Goal: Navigation & Orientation: Find specific page/section

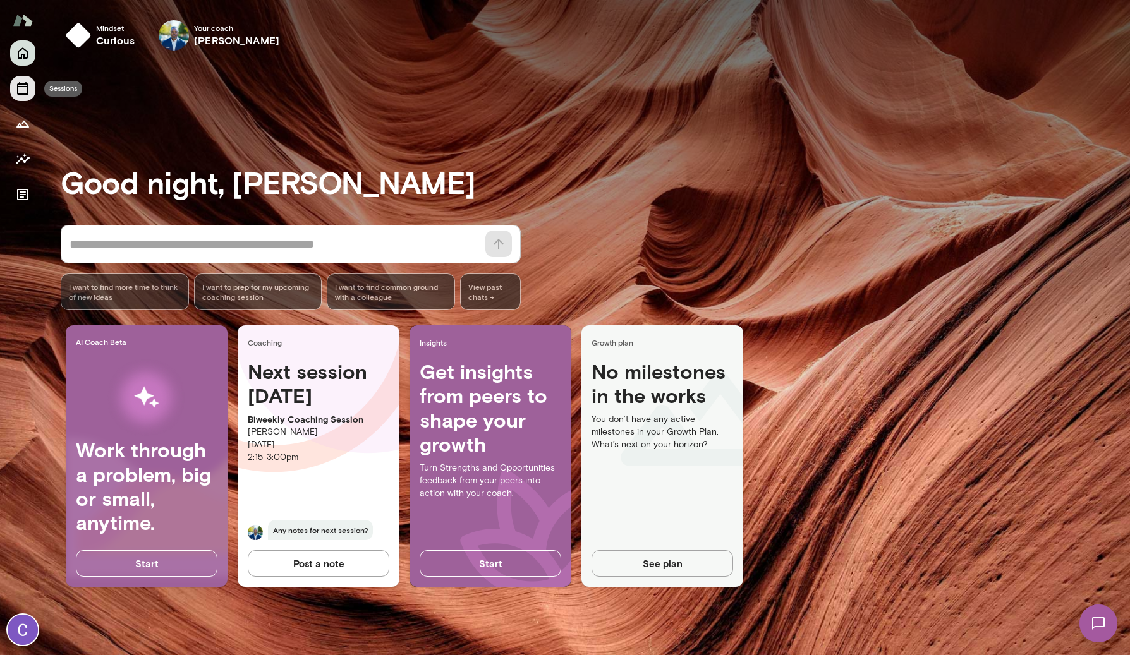
click at [24, 93] on icon "Sessions" at bounding box center [22, 88] width 15 height 15
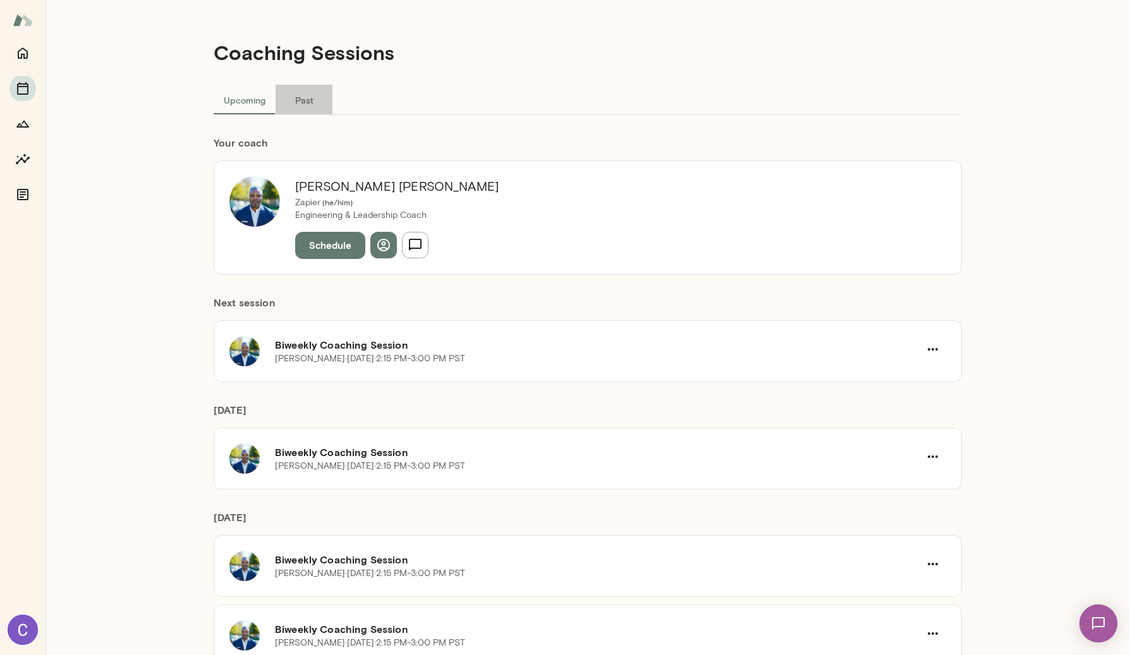
click at [303, 97] on button "Past" at bounding box center [303, 100] width 57 height 30
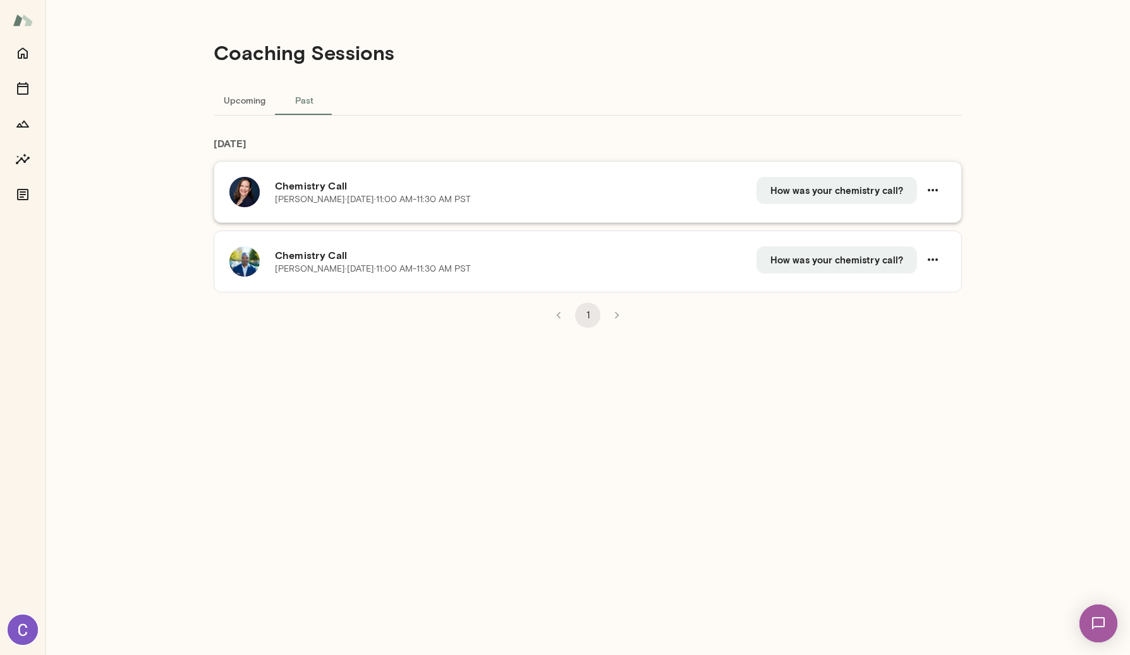
click at [317, 188] on h6 "Chemistry Call" at bounding box center [515, 185] width 481 height 15
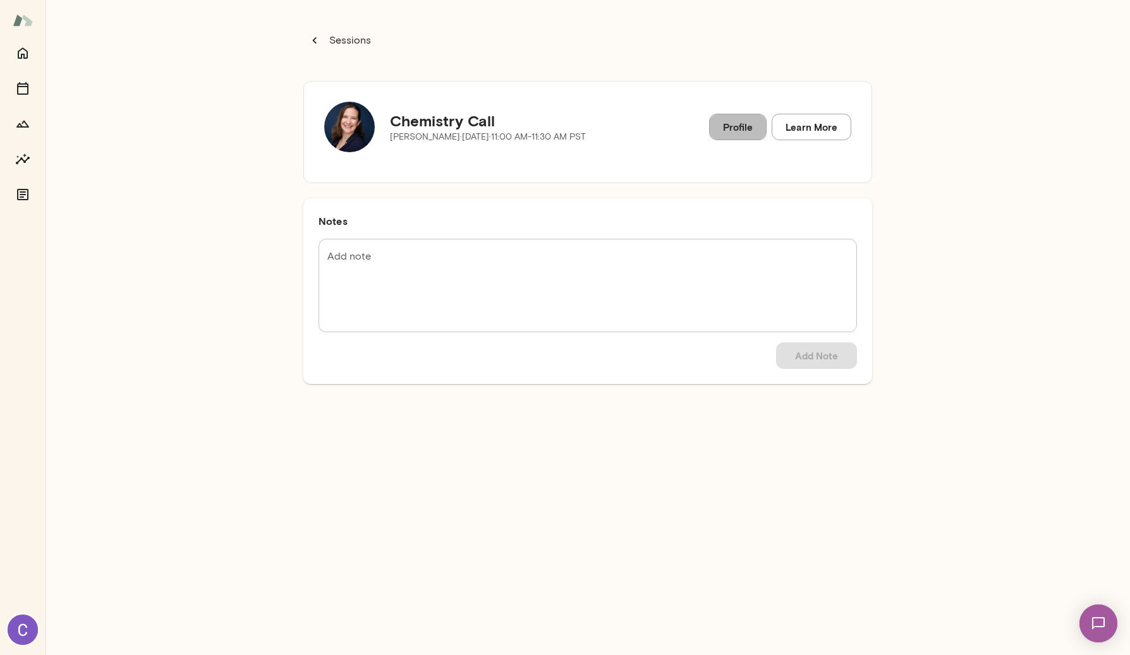
click at [728, 131] on link "Profile" at bounding box center [737, 127] width 57 height 27
click at [344, 133] on img at bounding box center [349, 127] width 51 height 51
drag, startPoint x: 385, startPoint y: 140, endPoint x: 440, endPoint y: 142, distance: 55.0
click at [440, 142] on div "Chemistry Call [PERSON_NAME] · [DATE] · 11:00 AM-11:30 AM PST" at bounding box center [455, 127] width 262 height 51
copy p "[PERSON_NAME]"
